Goal: Information Seeking & Learning: Learn about a topic

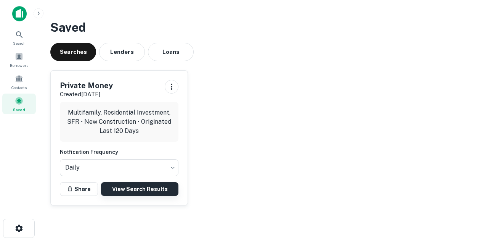
click at [123, 189] on link "View Search Results" at bounding box center [139, 189] width 77 height 14
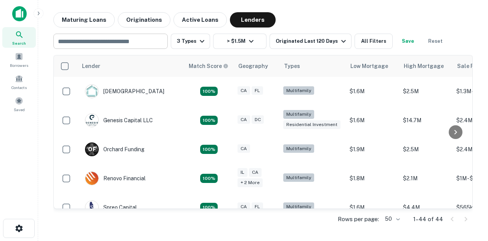
click at [130, 43] on input "text" at bounding box center [110, 41] width 109 height 11
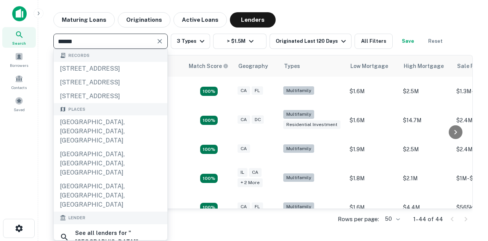
type input "******"
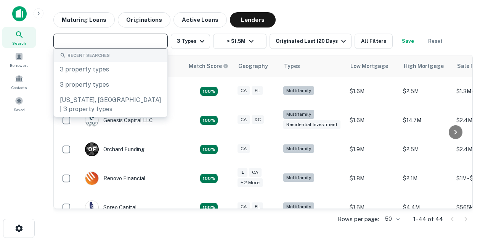
click at [334, 14] on div "Maturing Loans Originations Active Loans Lenders" at bounding box center [263, 19] width 420 height 15
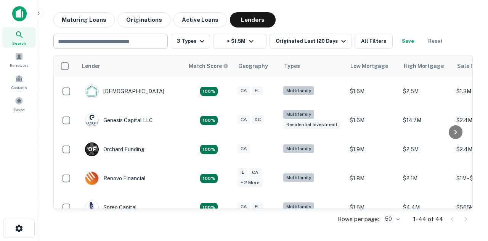
click at [104, 43] on input "text" at bounding box center [110, 41] width 109 height 11
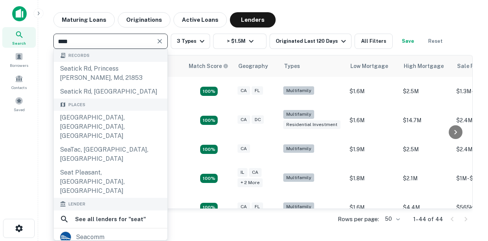
type input "****"
click at [355, 22] on div "Maturing Loans Originations Active Loans Lenders" at bounding box center [263, 19] width 420 height 15
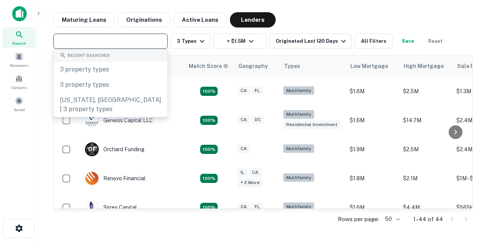
click at [117, 40] on input "text" at bounding box center [110, 41] width 109 height 11
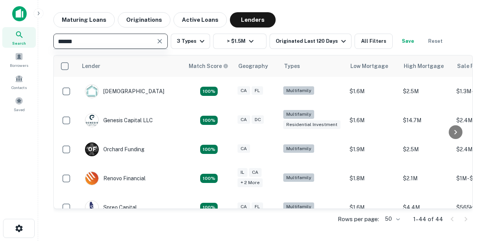
type input "*******"
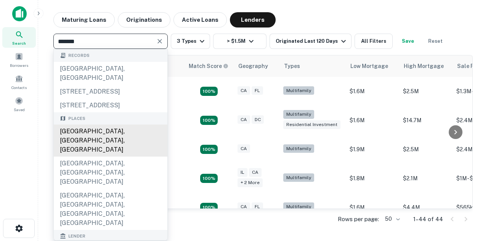
click at [118, 139] on div "[GEOGRAPHIC_DATA], [GEOGRAPHIC_DATA], [GEOGRAPHIC_DATA]" at bounding box center [111, 140] width 114 height 32
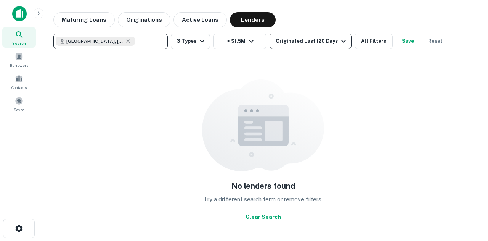
click at [315, 43] on div "Originated Last 120 Days" at bounding box center [312, 41] width 72 height 9
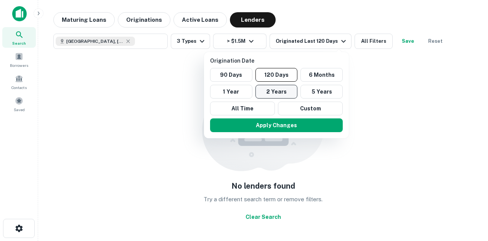
click at [281, 90] on button "2 Years" at bounding box center [277, 92] width 42 height 14
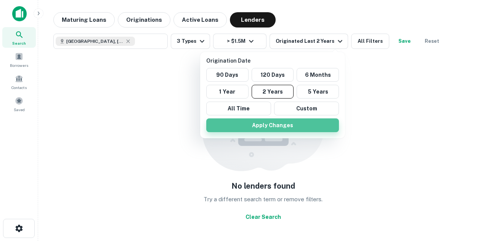
click at [289, 125] on button "Apply Changes" at bounding box center [272, 125] width 133 height 14
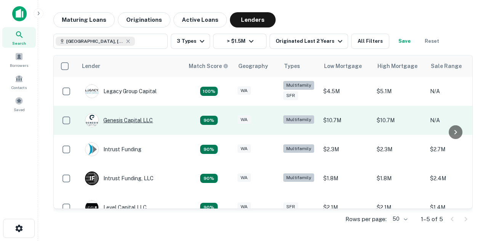
click at [138, 118] on div "Genesis Capital LLC" at bounding box center [119, 120] width 68 height 14
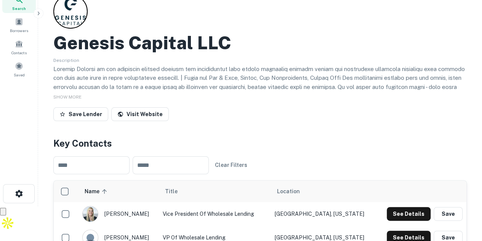
scroll to position [32, 0]
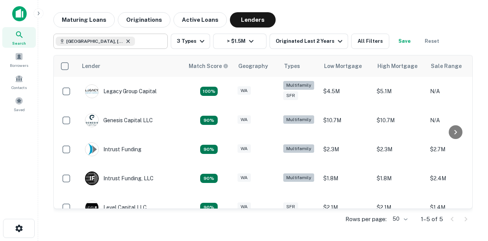
click at [126, 42] on icon at bounding box center [127, 40] width 3 height 3
type input "**********"
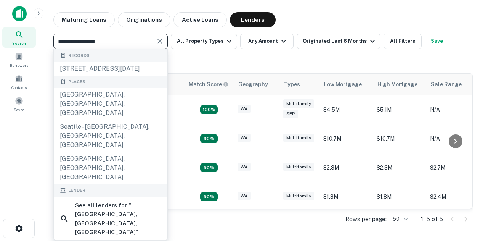
click at [161, 42] on icon "Clear" at bounding box center [160, 41] width 8 height 8
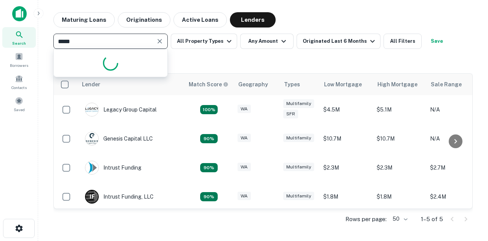
type input "******"
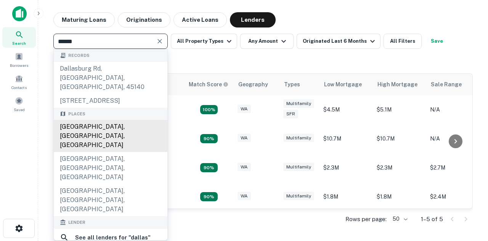
click at [116, 130] on div "[GEOGRAPHIC_DATA], [GEOGRAPHIC_DATA], [GEOGRAPHIC_DATA]" at bounding box center [111, 136] width 114 height 32
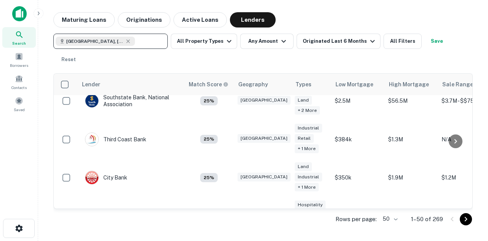
scroll to position [1445, 0]
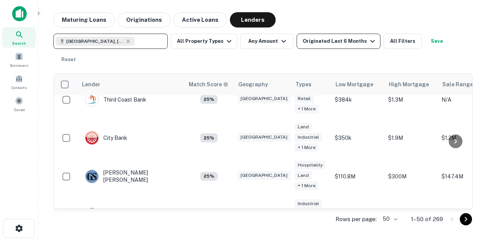
click at [346, 40] on div "Originated Last 6 Months" at bounding box center [340, 41] width 74 height 9
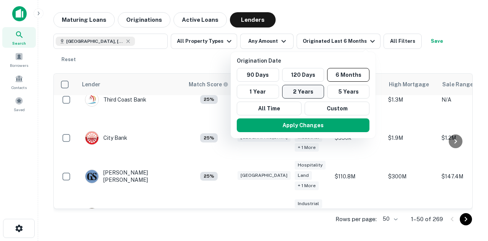
click at [305, 90] on button "2 Years" at bounding box center [303, 92] width 42 height 14
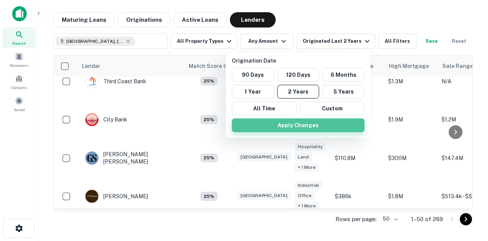
click at [298, 124] on button "Apply Changes" at bounding box center [298, 125] width 133 height 14
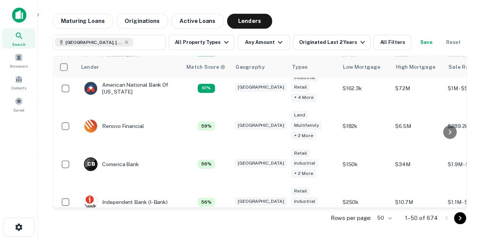
scroll to position [852, 0]
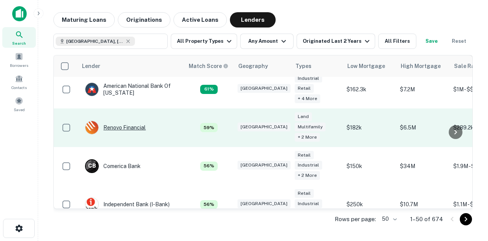
click at [128, 129] on div "Renovo Financial" at bounding box center [115, 128] width 61 height 14
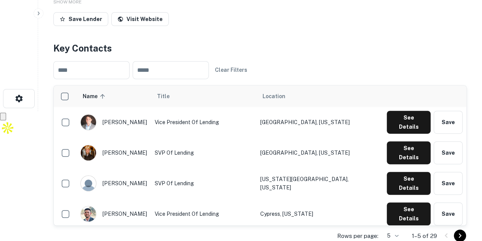
scroll to position [160, 0]
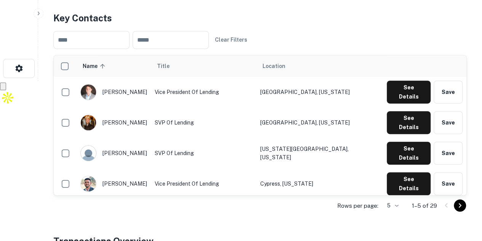
drag, startPoint x: 85, startPoint y: 2, endPoint x: 329, endPoint y: 35, distance: 245.6
click at [329, 35] on div "​ ​ Clear Filters" at bounding box center [260, 40] width 414 height 30
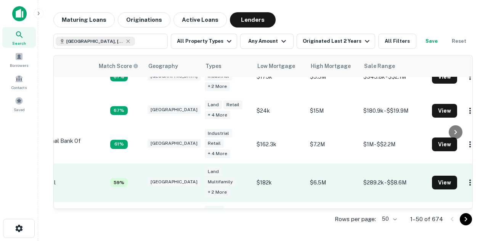
scroll to position [797, 0]
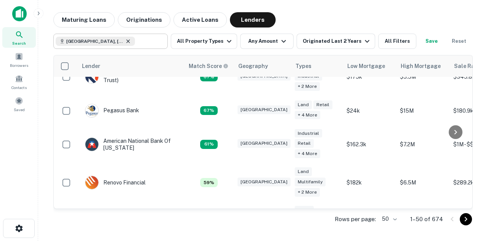
click at [125, 43] on icon at bounding box center [128, 41] width 6 height 6
type input "**********"
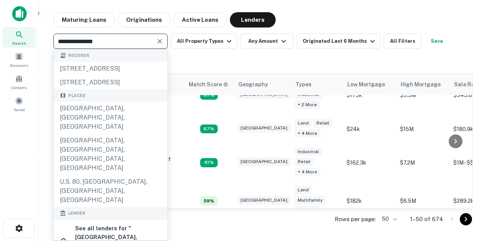
click at [162, 40] on icon "Clear" at bounding box center [160, 41] width 8 height 8
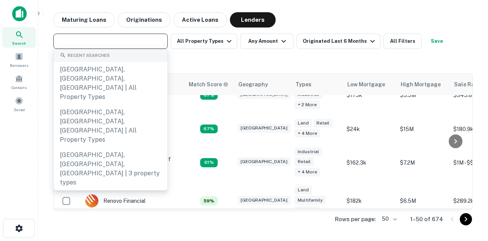
click at [102, 37] on input "text" at bounding box center [110, 41] width 109 height 11
type input "**"
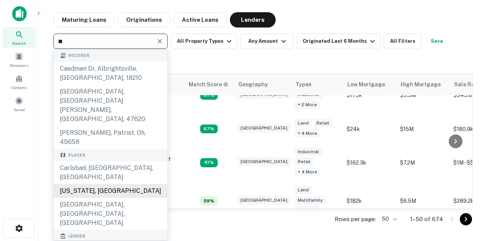
click at [109, 184] on div "[US_STATE], [GEOGRAPHIC_DATA]" at bounding box center [111, 191] width 114 height 14
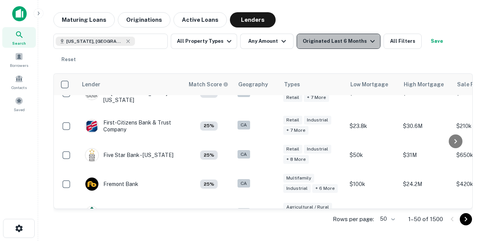
click at [368, 41] on icon "button" at bounding box center [372, 41] width 9 height 9
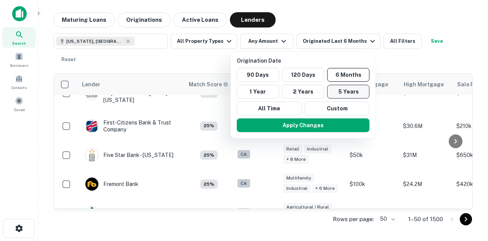
click at [336, 90] on button "5 Years" at bounding box center [348, 92] width 42 height 14
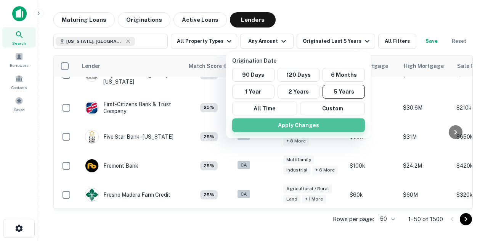
click at [305, 122] on button "Apply Changes" at bounding box center [298, 125] width 133 height 14
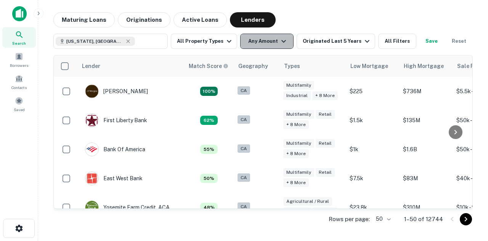
click at [281, 40] on icon "button" at bounding box center [283, 41] width 9 height 9
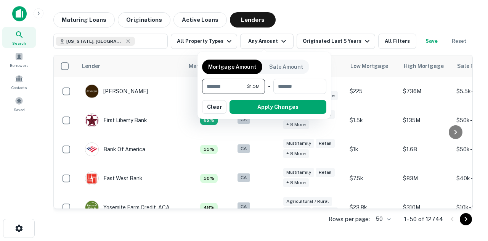
type input "*******"
click at [272, 103] on button "Apply Changes" at bounding box center [278, 107] width 97 height 14
